Goal: Find specific page/section: Find specific page/section

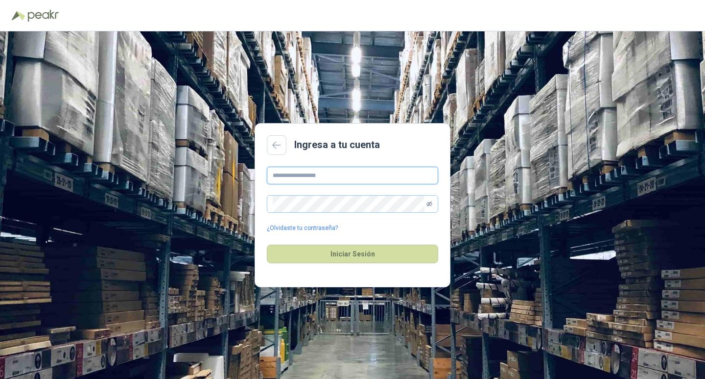
type input "**********"
click at [431, 203] on icon "eye-invisible" at bounding box center [429, 203] width 1 height 1
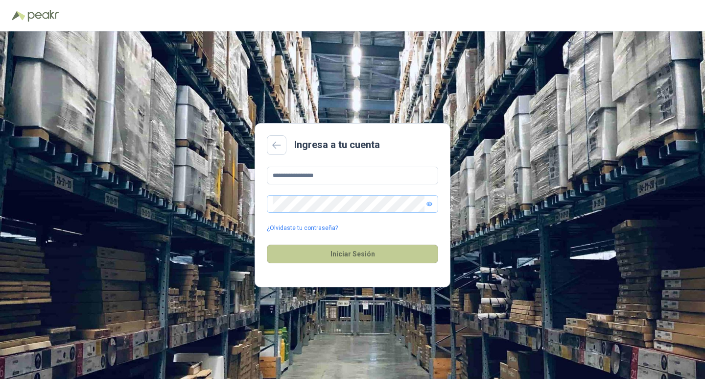
click at [358, 257] on button "Iniciar Sesión" at bounding box center [352, 253] width 171 height 19
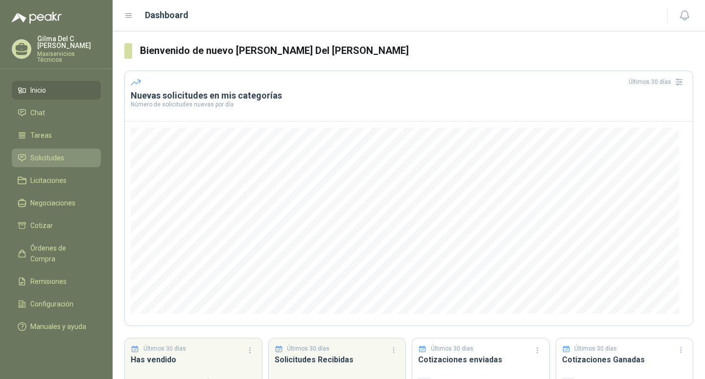
click at [61, 156] on span "Solicitudes" at bounding box center [47, 157] width 34 height 11
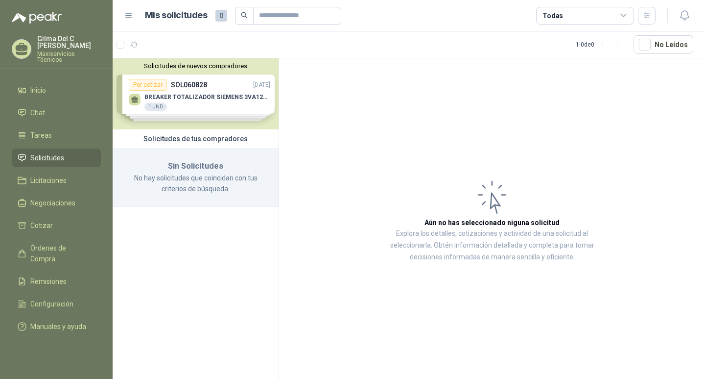
click at [207, 103] on div "Solicitudes de nuevos compradores Por cotizar SOL060828 [DATE] BREAKER TOTALIZA…" at bounding box center [196, 93] width 166 height 71
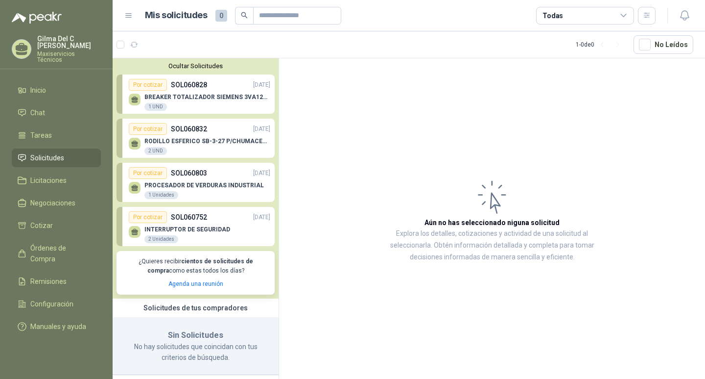
click at [179, 99] on p "BREAKER TOTALIZADOR SIEMENS 3VA1212-SEF32-0AA0(88-125)AMP" at bounding box center [207, 97] width 126 height 7
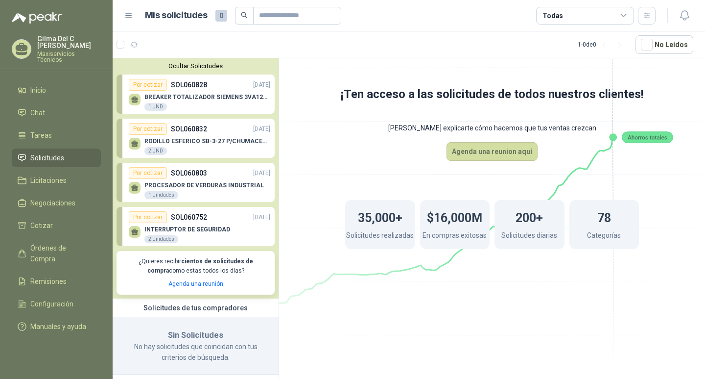
click at [119, 99] on link "Por cotizar SOL060828 [DATE] BREAKER TOTALIZADOR SIEMENS 3VA1212-SEF32-0AA0(88-…" at bounding box center [196, 93] width 158 height 39
click at [254, 91] on div "BREAKER TOTALIZADOR SIEMENS 3VA1212-SEF32-0AA0(88-125)AMP 1 UND" at bounding box center [200, 101] width 142 height 21
click at [215, 93] on div "BREAKER TOTALIZADOR SIEMENS 3VA1212-SEF32-0AA0(88-125)AMP 1 UND" at bounding box center [200, 101] width 142 height 21
click at [130, 16] on icon at bounding box center [129, 16] width 6 height 4
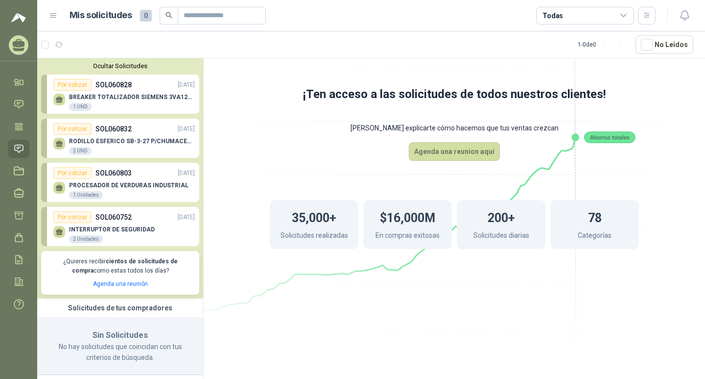
click at [112, 93] on div "BREAKER TOTALIZADOR SIEMENS 3VA1212-SEF32-0AA0(88-125)AMP 1 UND" at bounding box center [124, 101] width 142 height 21
click at [18, 99] on icon at bounding box center [19, 104] width 10 height 10
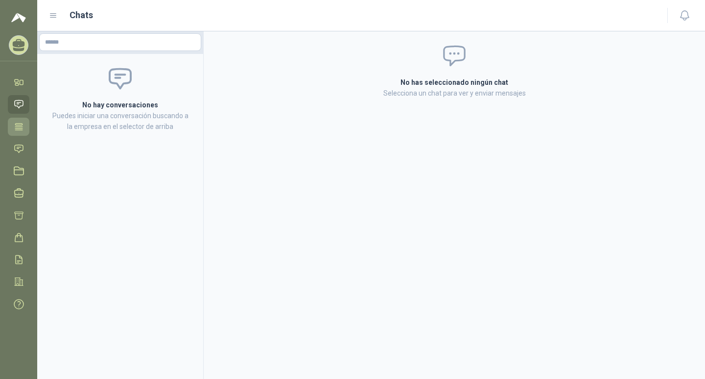
click at [16, 122] on icon at bounding box center [19, 126] width 10 height 10
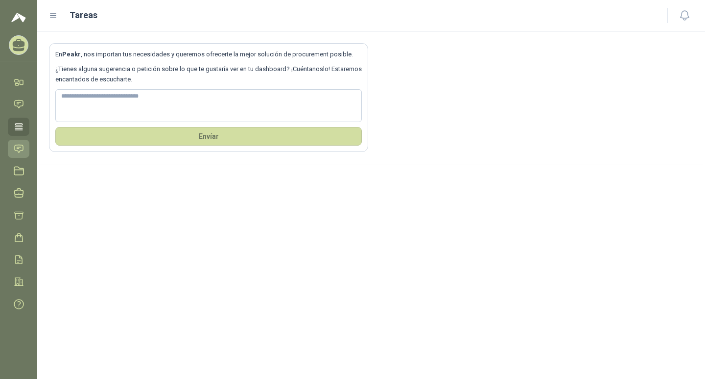
click at [20, 149] on icon at bounding box center [19, 149] width 10 height 10
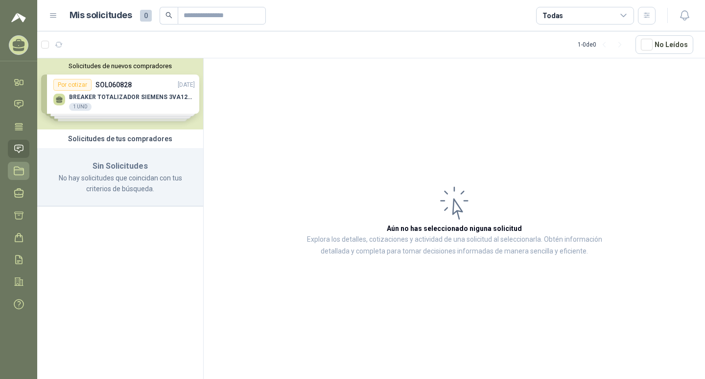
click at [17, 167] on icon at bounding box center [19, 171] width 10 height 10
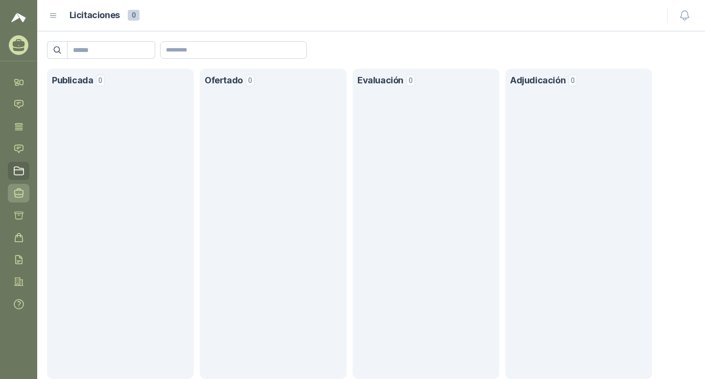
click at [18, 193] on icon at bounding box center [19, 193] width 10 height 10
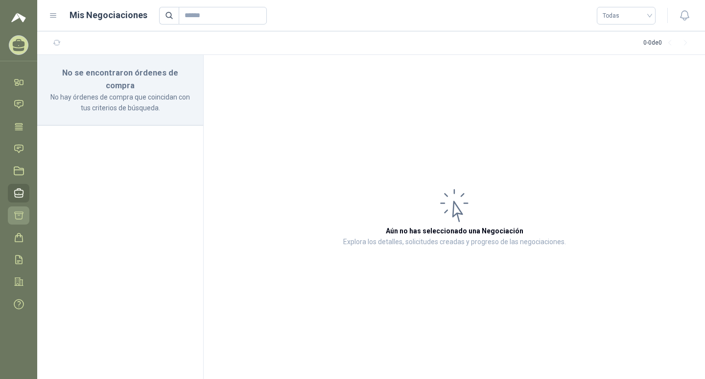
click at [14, 216] on icon at bounding box center [19, 215] width 10 height 10
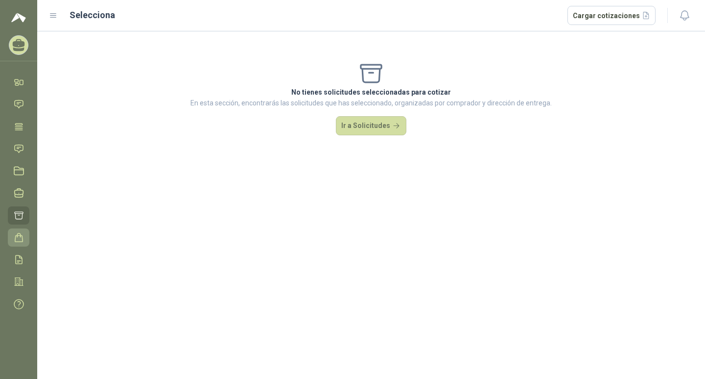
click at [22, 239] on icon at bounding box center [19, 237] width 10 height 10
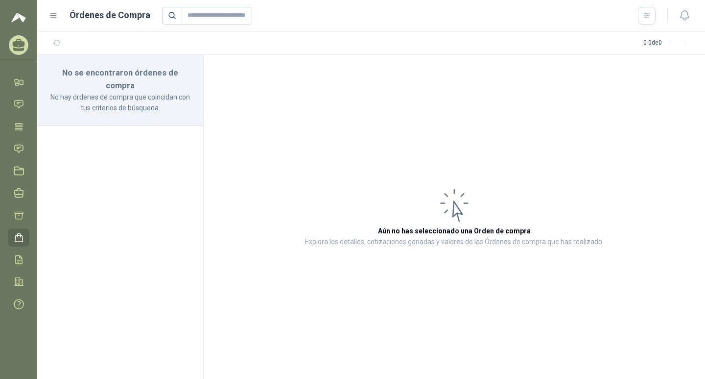
drag, startPoint x: 17, startPoint y: 259, endPoint x: 83, endPoint y: 269, distance: 67.4
click at [17, 259] on icon at bounding box center [19, 259] width 10 height 10
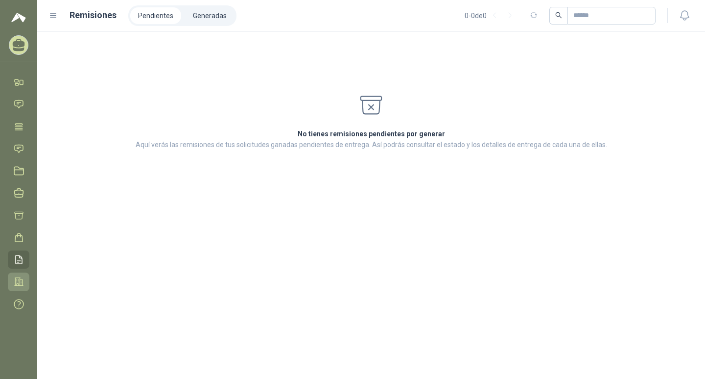
click at [18, 283] on icon at bounding box center [19, 281] width 10 height 10
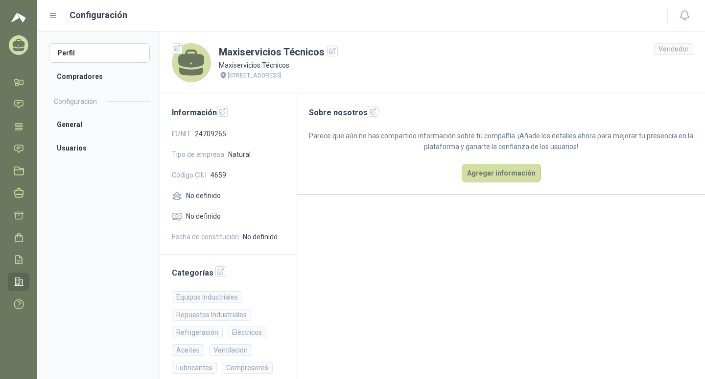
drag, startPoint x: 24, startPoint y: 303, endPoint x: 65, endPoint y: 311, distance: 42.6
click at [24, 303] on icon at bounding box center [18, 303] width 9 height 9
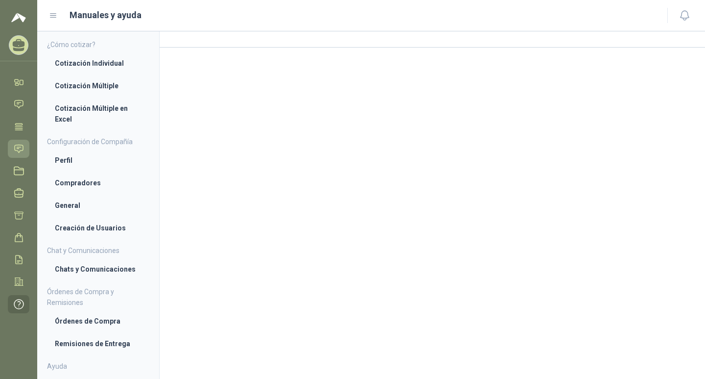
click at [16, 148] on icon at bounding box center [19, 149] width 10 height 10
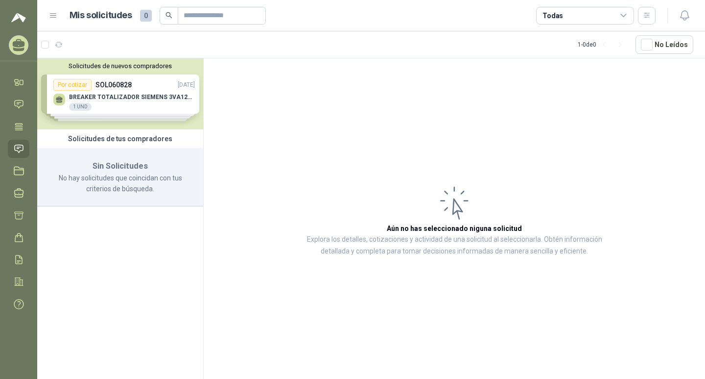
click at [72, 93] on div "Solicitudes de nuevos compradores Por cotizar SOL060828 [DATE] BREAKER TOTALIZA…" at bounding box center [120, 93] width 166 height 71
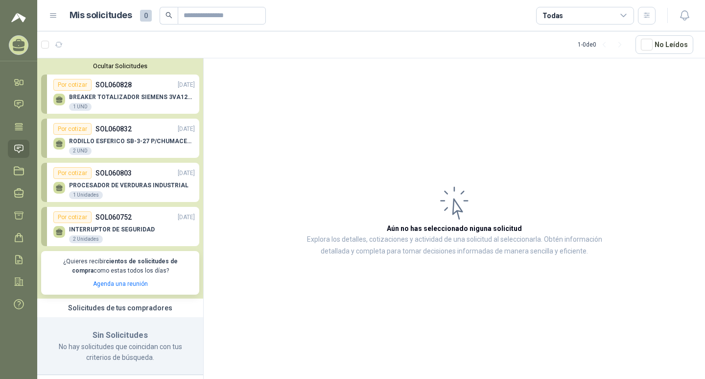
click at [123, 98] on p "BREAKER TOTALIZADOR SIEMENS 3VA1212-SEF32-0AA0(88-125)AMP" at bounding box center [132, 97] width 126 height 7
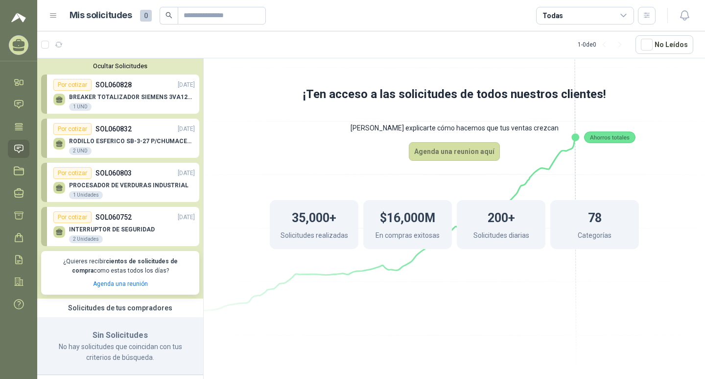
click at [118, 90] on p "SOL060828" at bounding box center [114, 84] width 36 height 11
click at [18, 125] on icon at bounding box center [19, 126] width 10 height 10
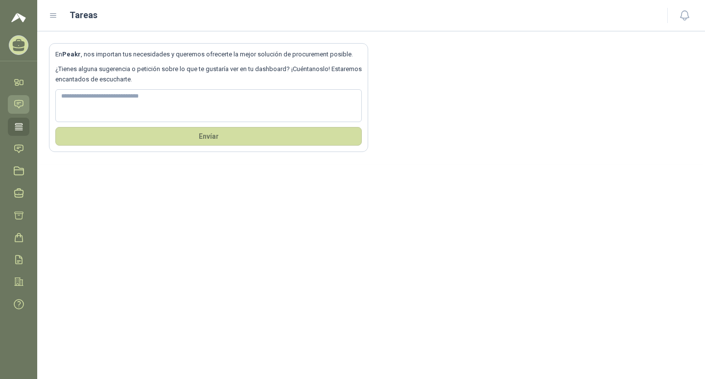
click at [17, 105] on icon at bounding box center [19, 104] width 10 height 10
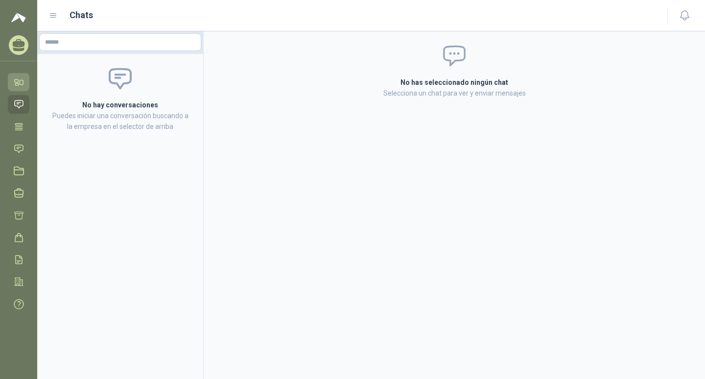
click at [16, 87] on icon at bounding box center [19, 82] width 10 height 10
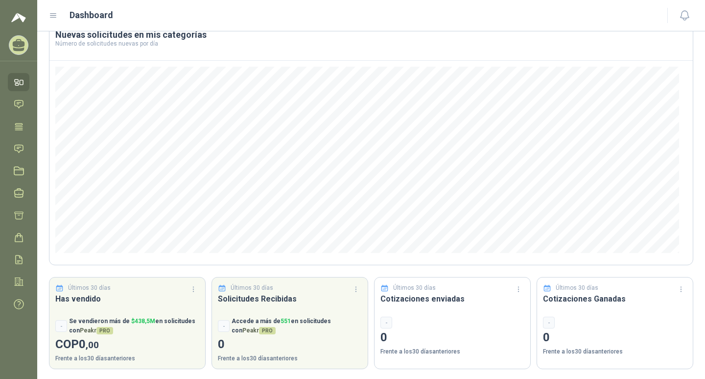
scroll to position [63, 0]
